Goal: Transaction & Acquisition: Download file/media

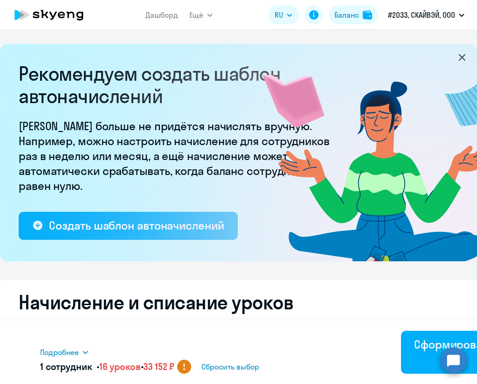
select select "16"
select select "10"
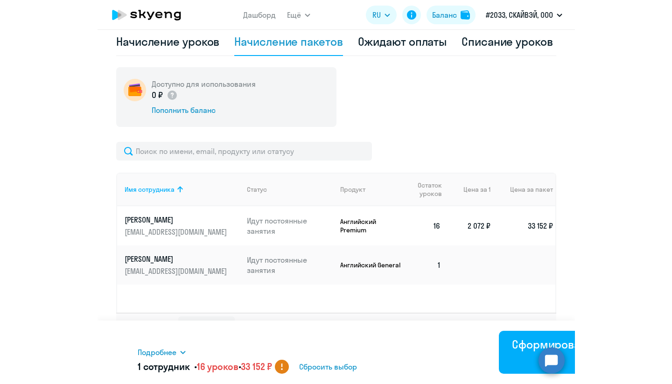
scroll to position [311, 0]
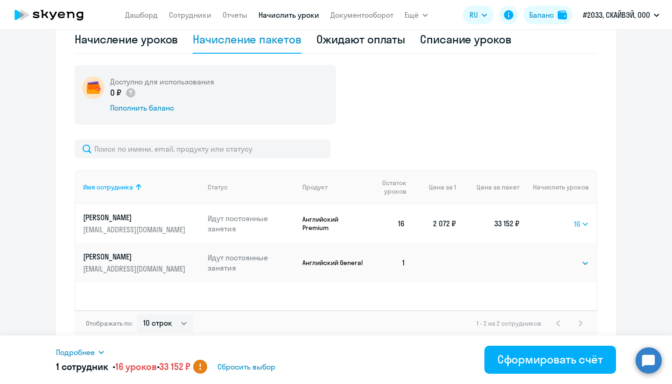
click at [477, 226] on select "Выбрать 4 8 16 32 64 96 128" at bounding box center [581, 223] width 15 height 11
select select
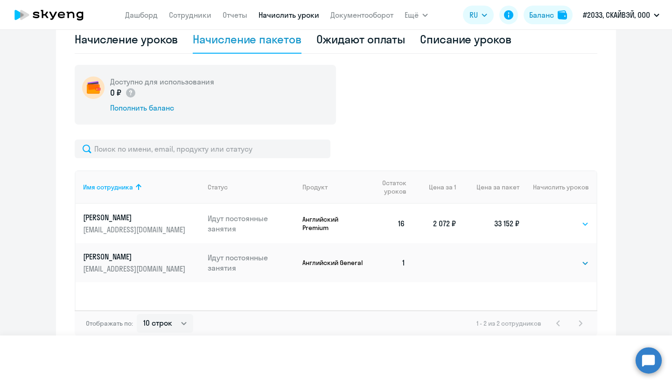
click at [477, 218] on select "Выбрать 4 8 16 32 64 96 128" at bounding box center [581, 223] width 15 height 11
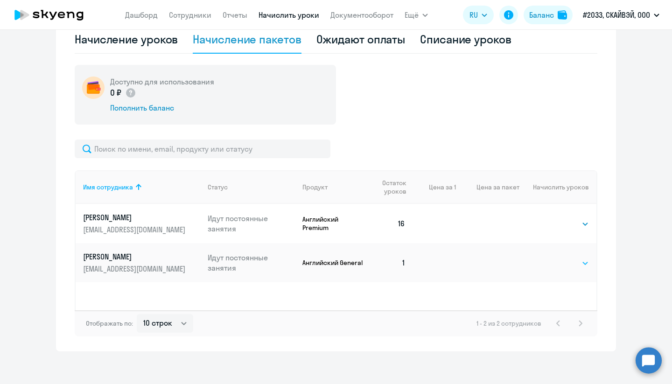
click at [477, 266] on select "Выбрать 4 8 16 32 64 96 128" at bounding box center [570, 263] width 38 height 11
select select "32"
click at [477, 258] on select "Выбрать 4 8 16 32 64 96 128" at bounding box center [570, 263] width 38 height 11
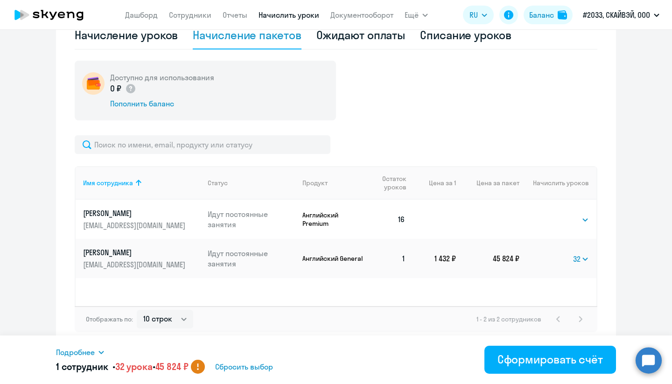
scroll to position [316, 0]
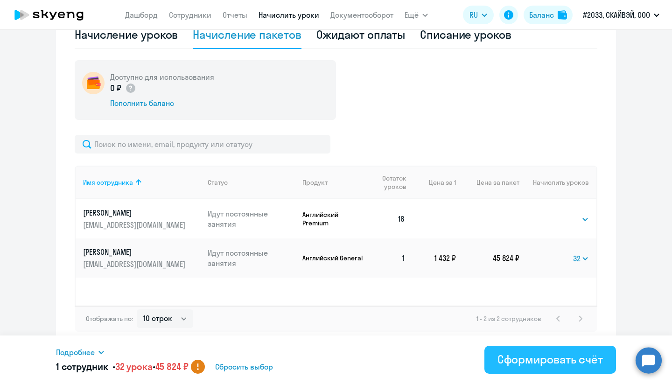
click at [477, 356] on div "Сформировать счёт" at bounding box center [549, 359] width 105 height 15
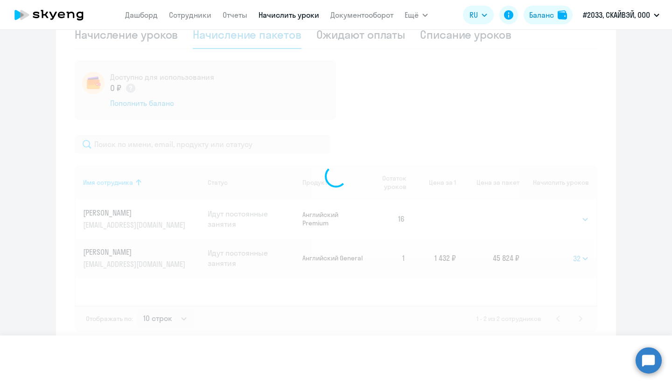
select select
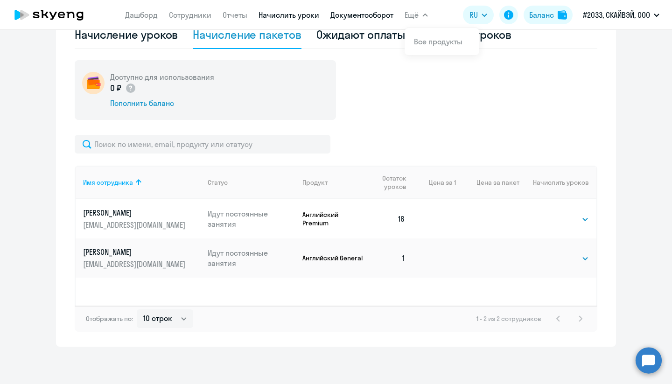
click at [372, 13] on link "Документооборот" at bounding box center [361, 14] width 63 height 9
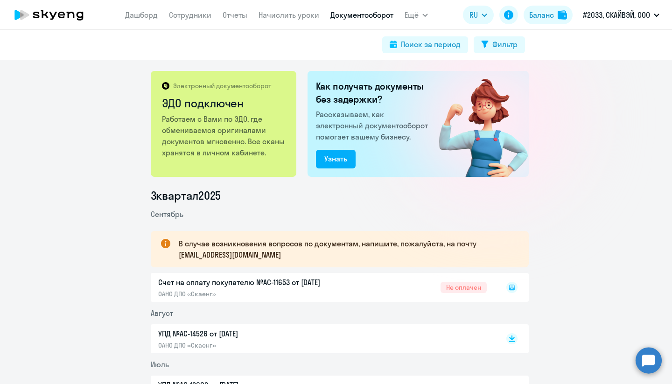
scroll to position [62, 0]
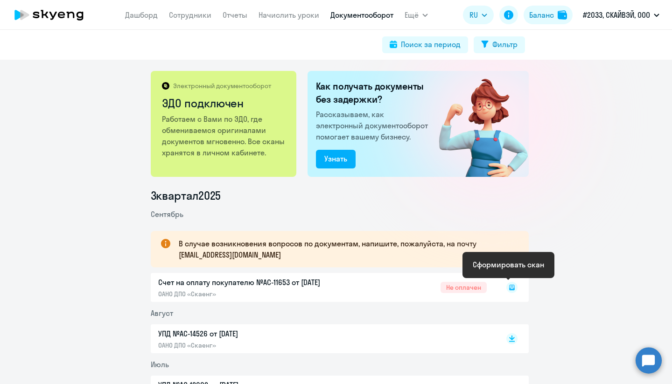
click at [509, 290] on icon at bounding box center [512, 288] width 6 height 6
click at [509, 285] on icon at bounding box center [512, 285] width 6 height 5
